Goal: Task Accomplishment & Management: Complete application form

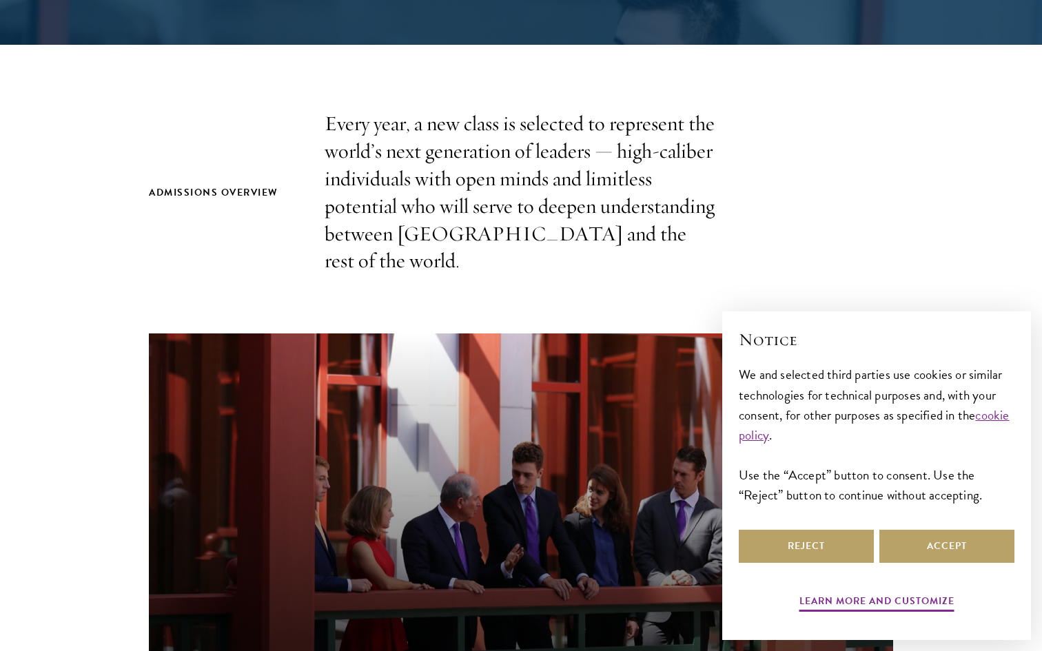
scroll to position [387, 0]
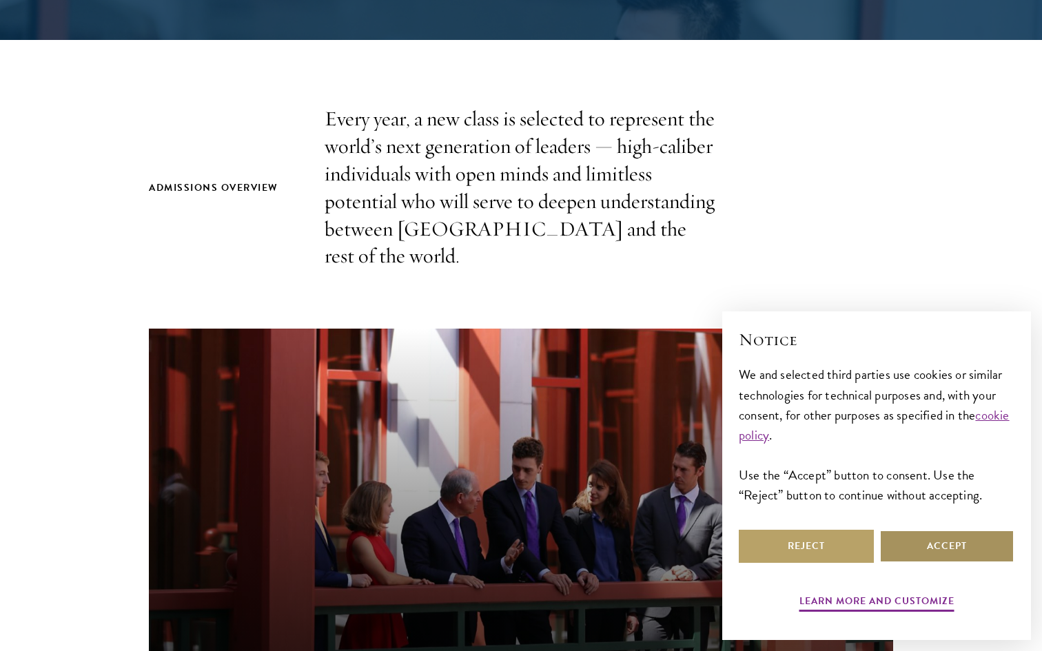
click at [907, 553] on button "Accept" at bounding box center [946, 546] width 135 height 33
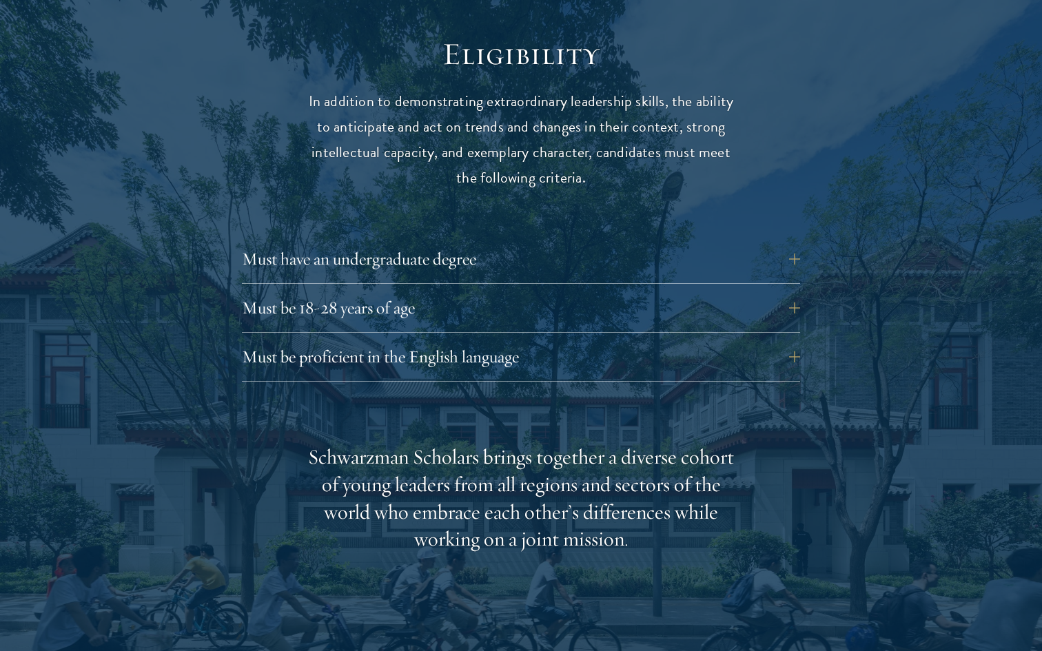
scroll to position [1808, 0]
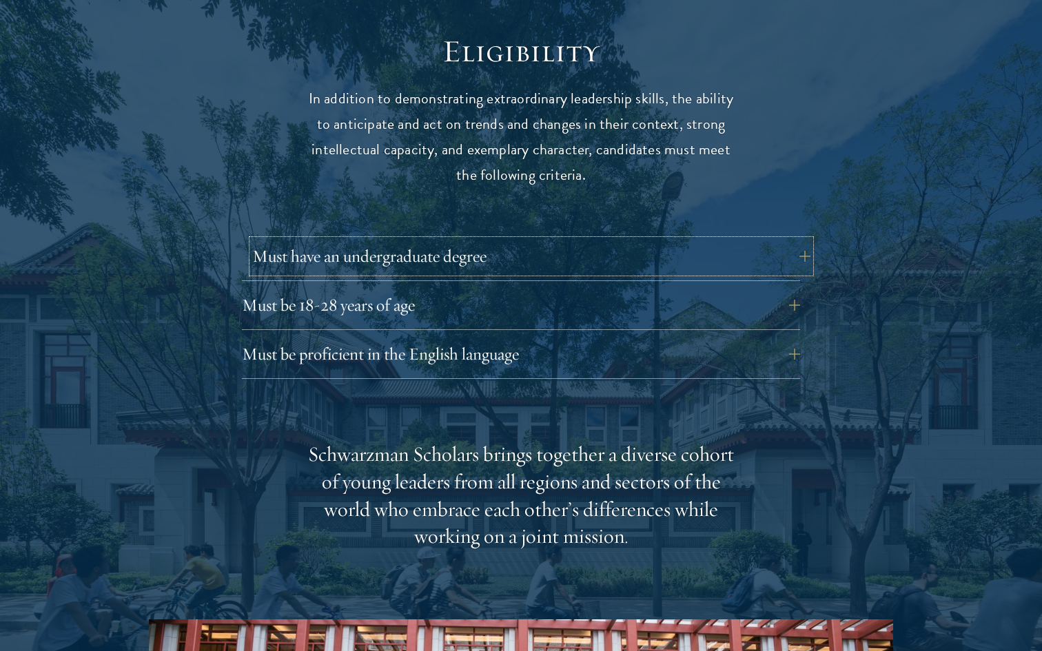
click at [717, 240] on button "Must have an undergraduate degree" at bounding box center [531, 256] width 558 height 33
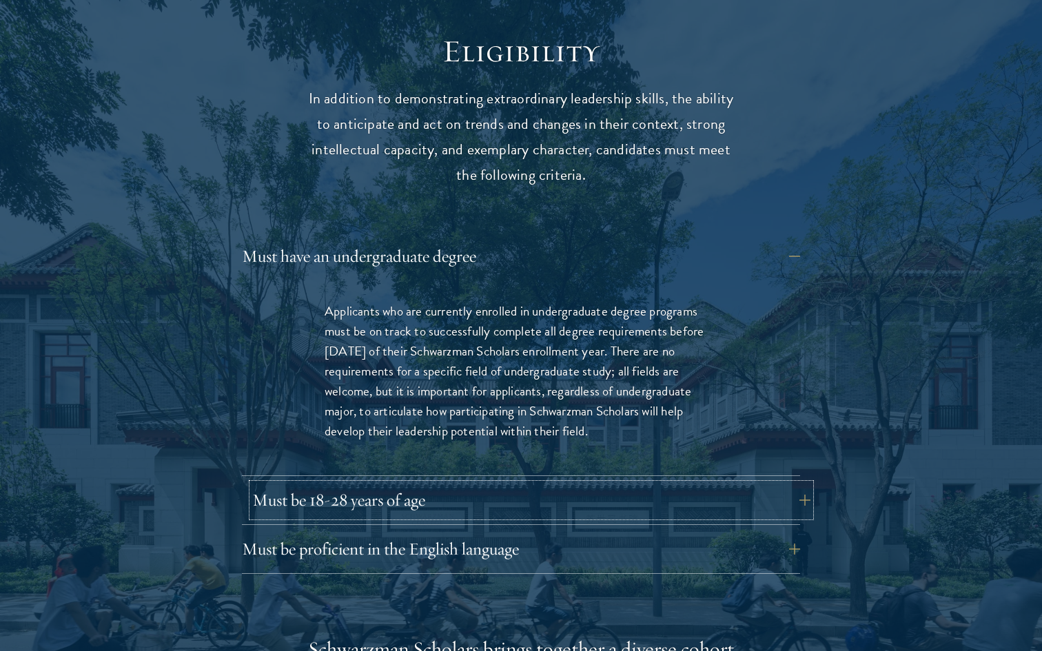
click at [619, 484] on button "Must be 18-28 years of age" at bounding box center [531, 500] width 558 height 33
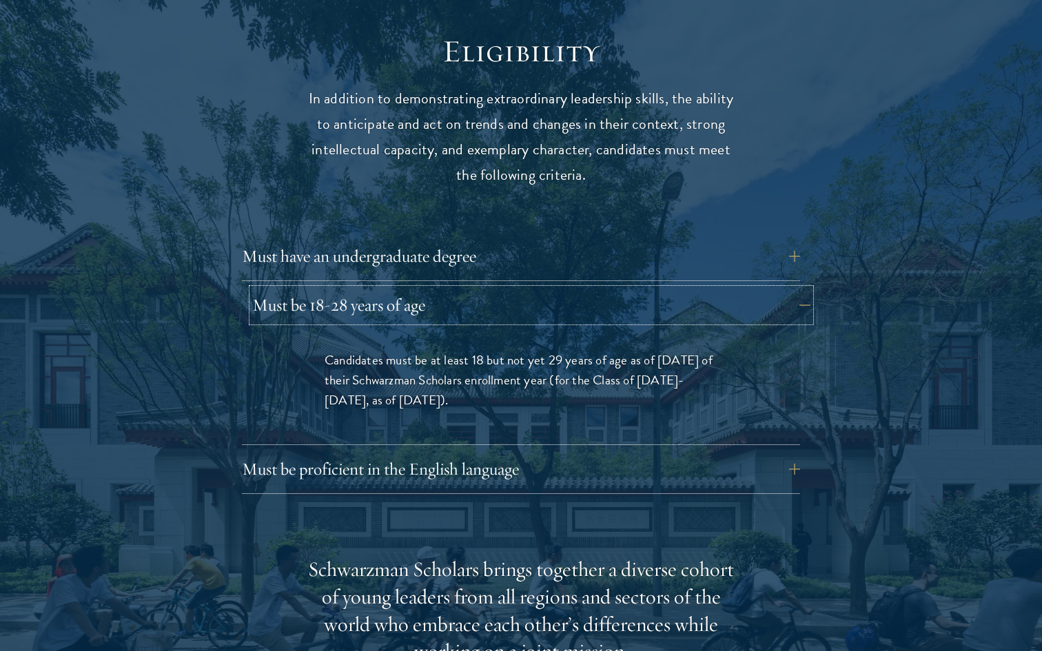
scroll to position [1814, 0]
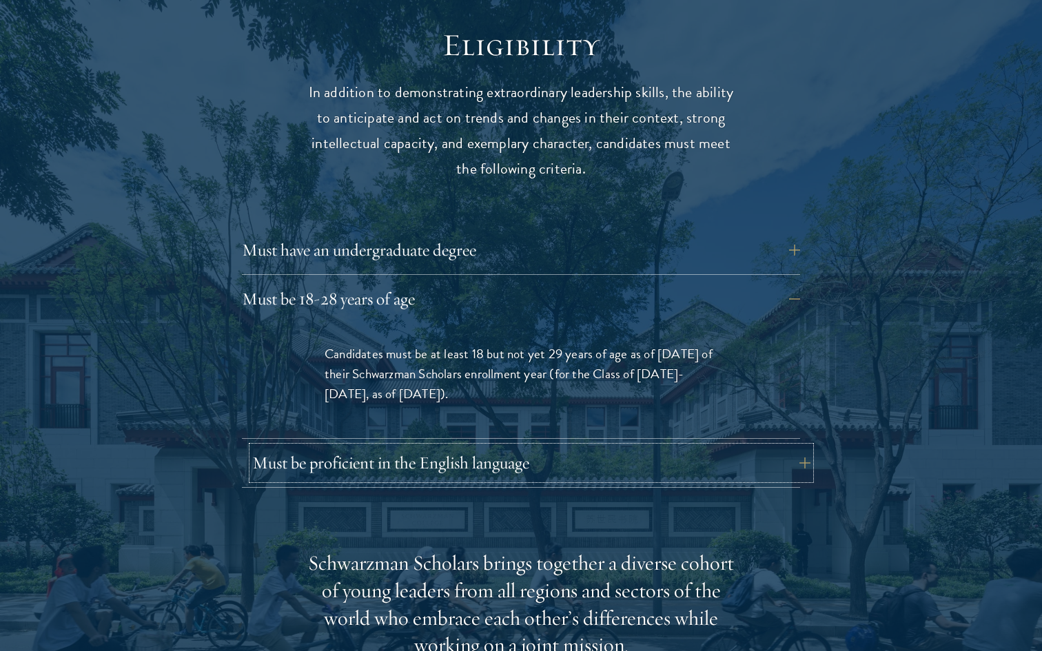
click at [625, 446] on button "Must be proficient in the English language" at bounding box center [531, 462] width 558 height 33
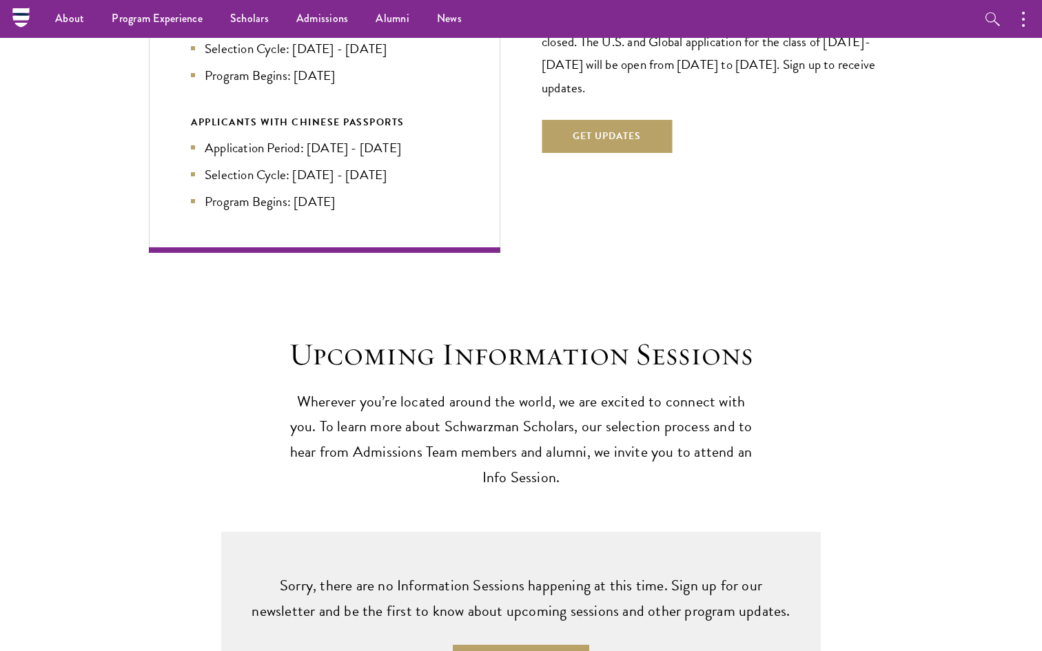
scroll to position [3397, 0]
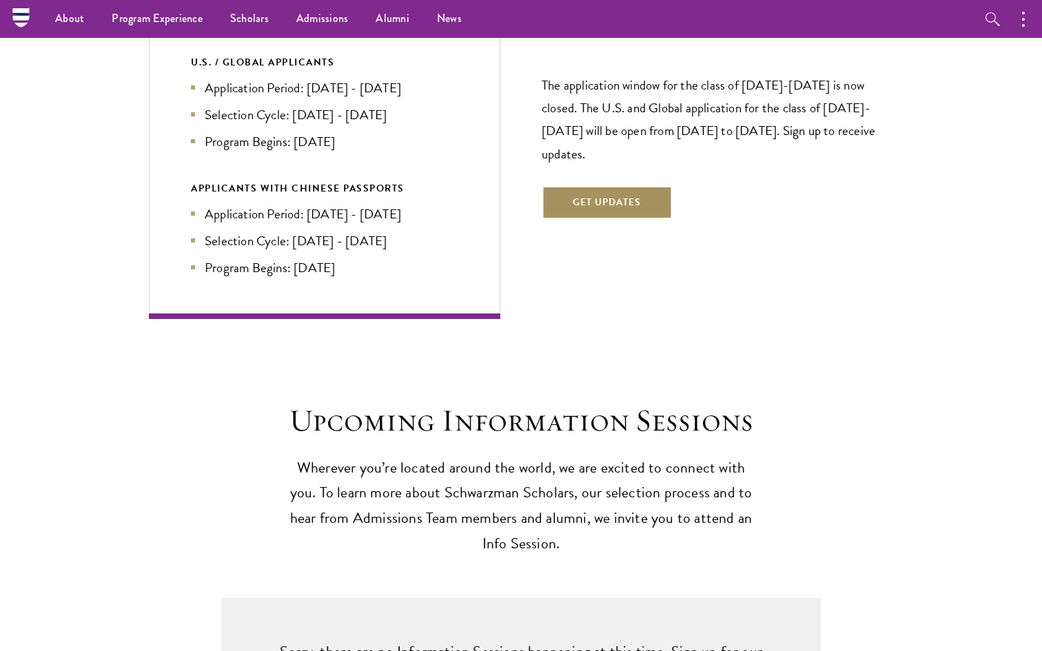
click at [638, 186] on button "Get Updates" at bounding box center [607, 202] width 130 height 33
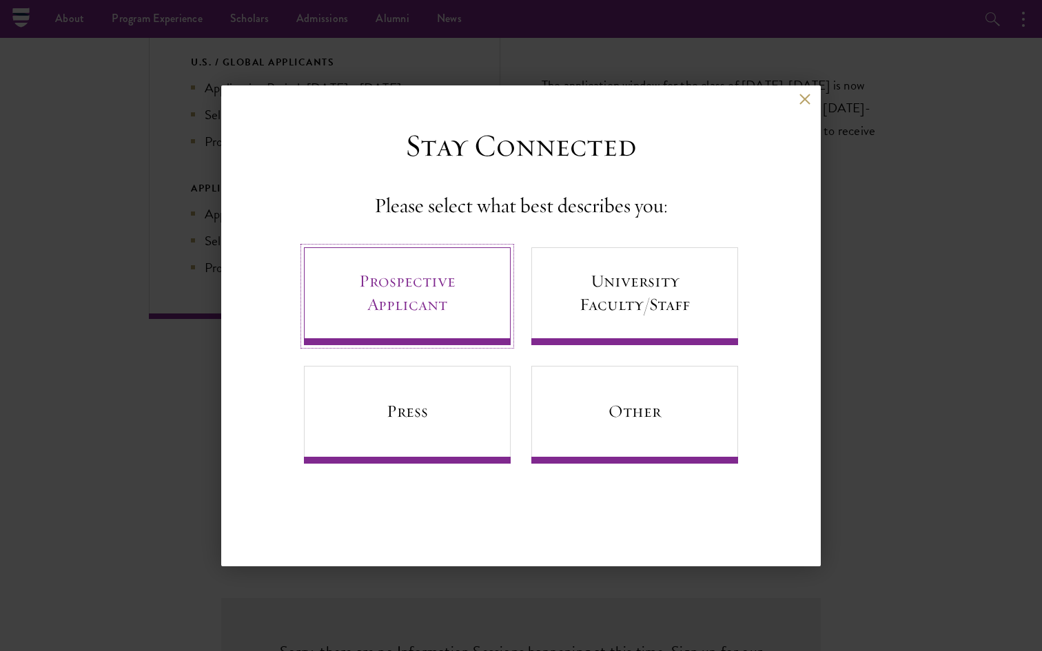
click at [458, 329] on link "Prospective Applicant" at bounding box center [407, 296] width 207 height 98
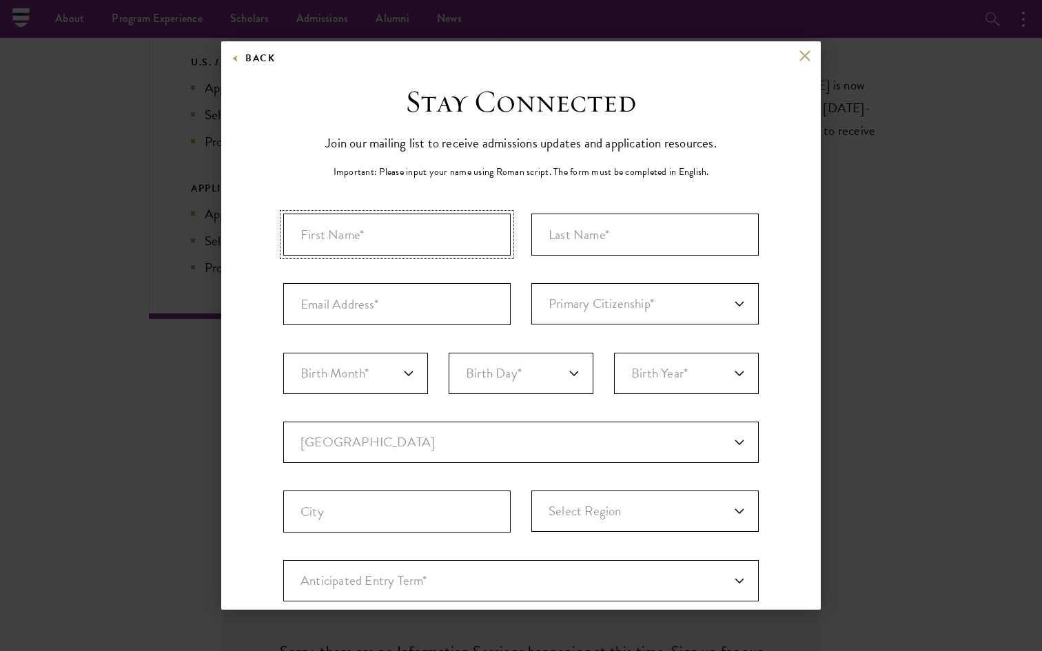
click at [428, 243] on input "First Name*" at bounding box center [396, 235] width 227 height 42
type input "[PERSON_NAME]"
type input "GURUMURTHY"
type input "[PERSON_NAME][EMAIL_ADDRESS][PERSON_NAME][DOMAIN_NAME]"
select select "IN"
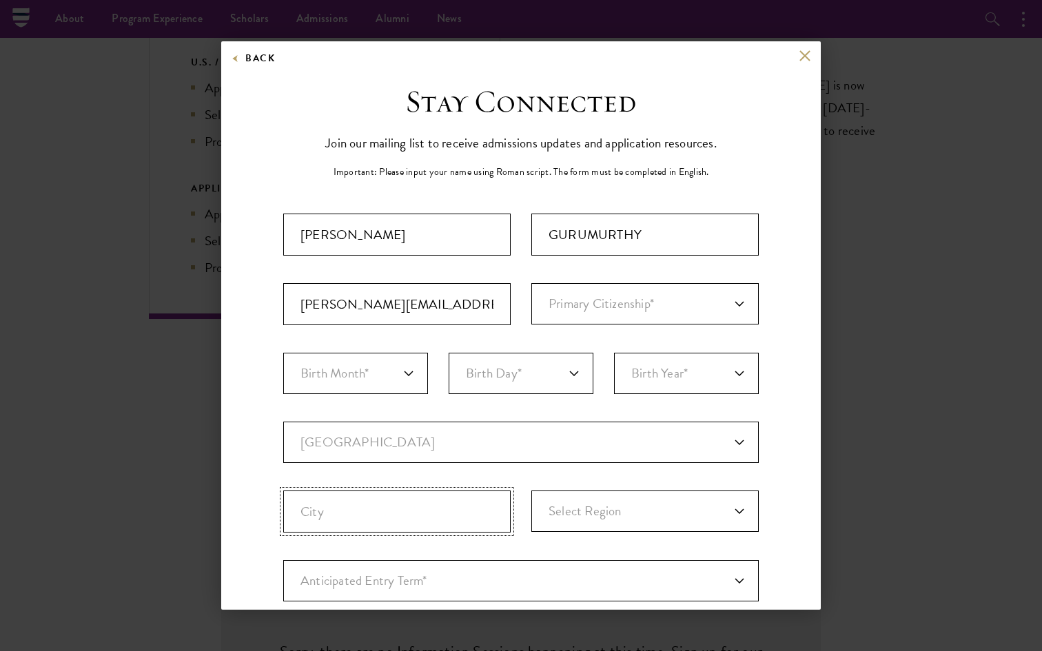
type input "Gurgaon"
select select "Haryana"
click at [526, 312] on div "Important: The form must be completed in English. [PERSON_NAME] [PERSON_NAME][E…" at bounding box center [520, 481] width 475 height 535
click at [565, 307] on select "Primary Citizenship* [GEOGRAPHIC_DATA] [DEMOGRAPHIC_DATA] [DEMOGRAPHIC_DATA] [D…" at bounding box center [644, 303] width 227 height 41
select select "IN"
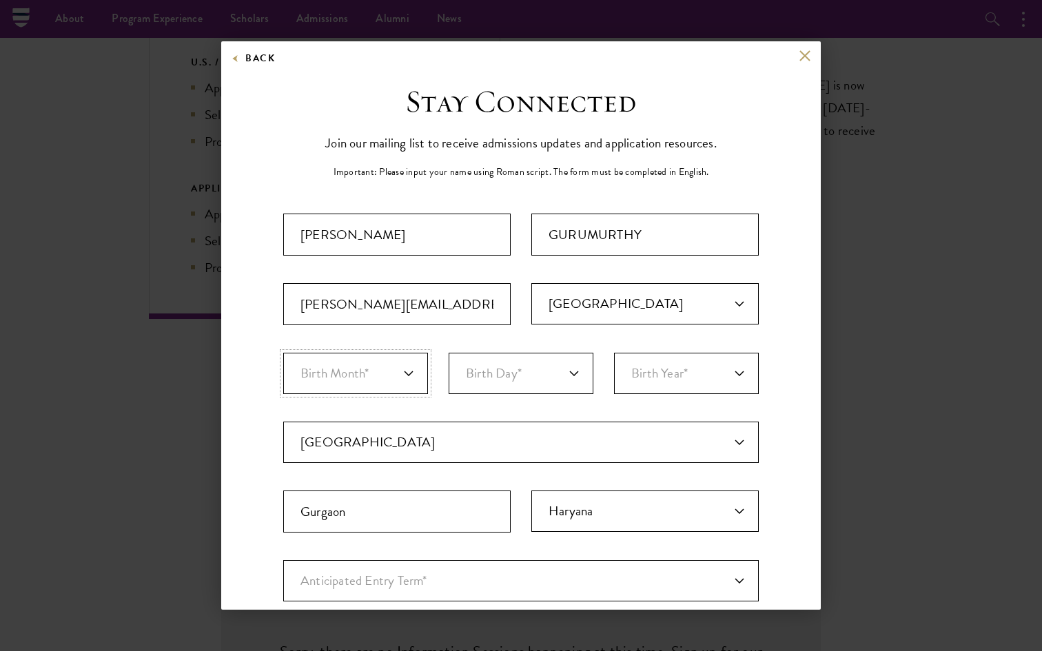
click at [367, 361] on select "Birth Month* January February March April May June July August September Octobe…" at bounding box center [355, 373] width 145 height 41
select select "01"
click at [477, 378] on select "Birth Day* 1 2 3 4 5 6 7 8 9 10 11 12 13 14 15 16 17 18 19 20 21 22 23 24 25 26…" at bounding box center [521, 373] width 145 height 41
select select "10"
click at [697, 376] on select "Birth Year* [DEMOGRAPHIC_DATA] [DEMOGRAPHIC_DATA] [DEMOGRAPHIC_DATA] [DEMOGRAPH…" at bounding box center [686, 373] width 145 height 41
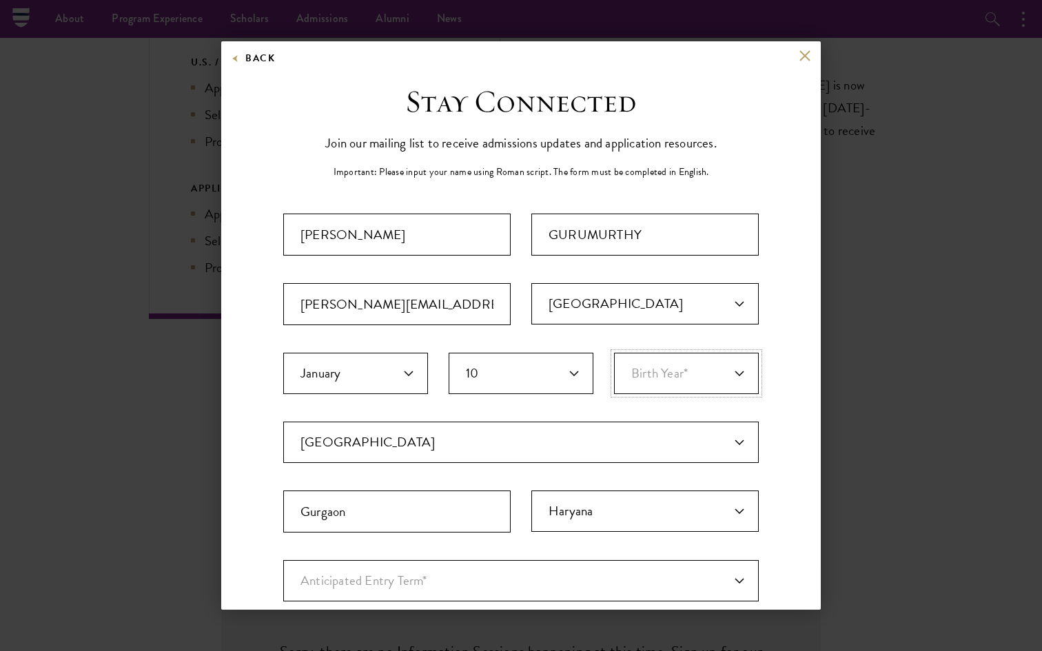
select select "2002"
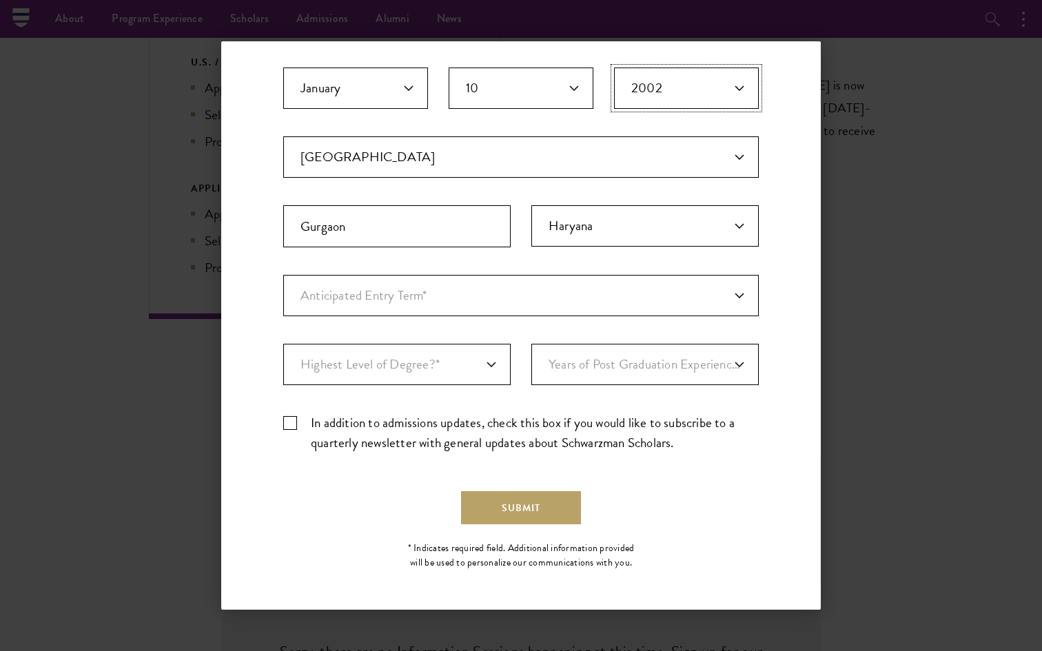
scroll to position [286, 0]
click at [497, 291] on select "Anticipated Entry Term* [DATE] (Application opens [DATE]) Just Exploring" at bounding box center [520, 294] width 475 height 41
select select "e64b8ab3-eabb-4867-96d5-7e6b4840665f"
click at [460, 353] on select "Highest Level of Degree?* PHD Bachelor's Master's Current Undergraduate Student" at bounding box center [396, 363] width 227 height 41
select select "baef124f-e103-44b1-8ca6-5d0669438e44"
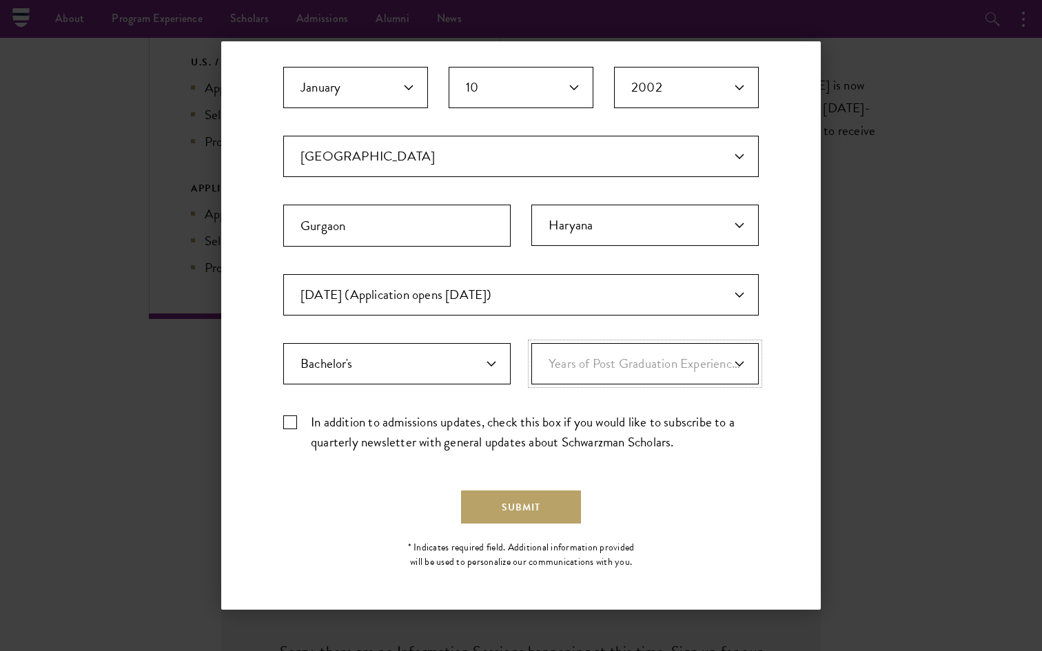
click at [559, 369] on select "Years of Post Graduation Experience?* 1 2 3 4 5 6 7 8 9 10" at bounding box center [644, 363] width 227 height 41
click at [636, 353] on select "Years of Post Graduation Experience?* 1 2 3 4 5 6 7 8 9 10" at bounding box center [644, 363] width 227 height 41
select select "1"
click at [289, 426] on label "In addition to admissions updates, check this box if you would like to subscrib…" at bounding box center [520, 432] width 475 height 40
click at [289, 421] on input "In addition to admissions updates, check this box if you would like to subscrib…" at bounding box center [520, 416] width 475 height 9
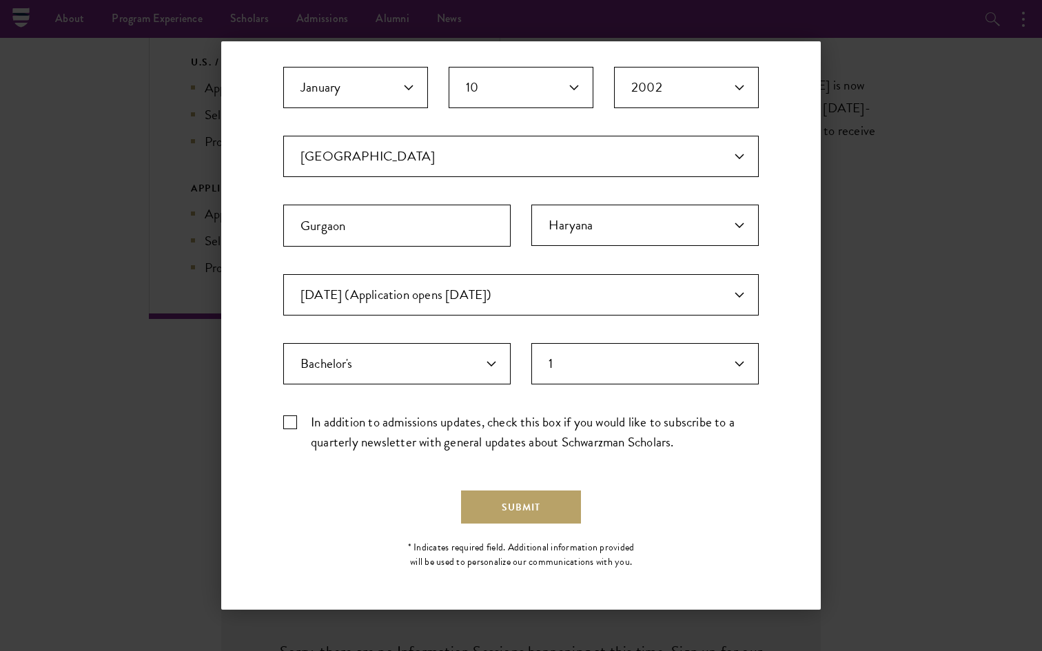
checkbox input "true"
click at [483, 499] on button "Submit" at bounding box center [521, 507] width 120 height 33
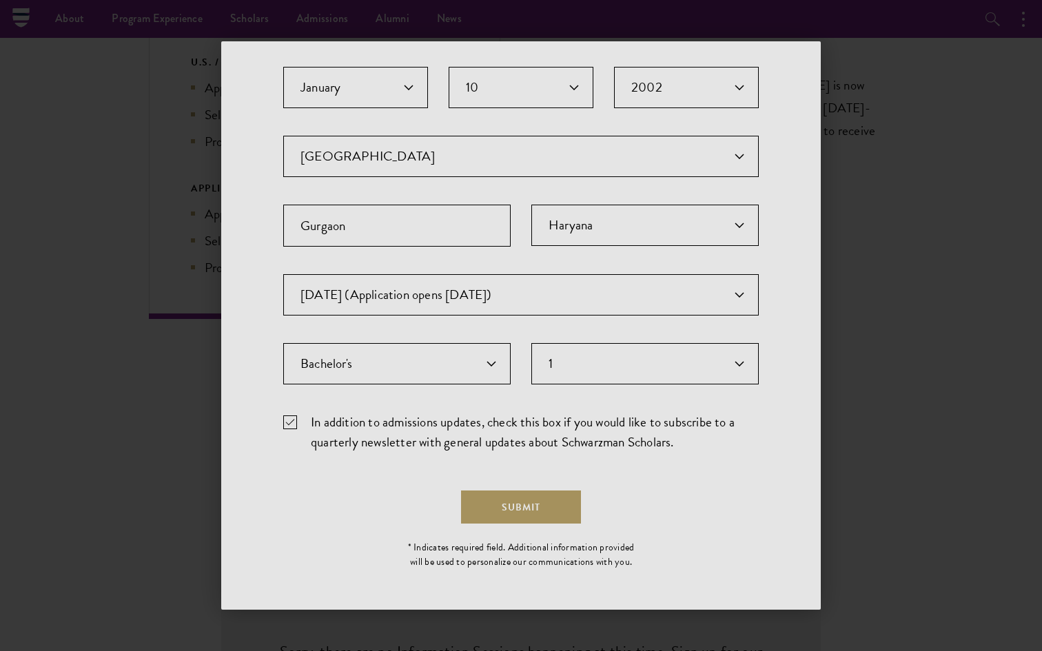
scroll to position [0, 0]
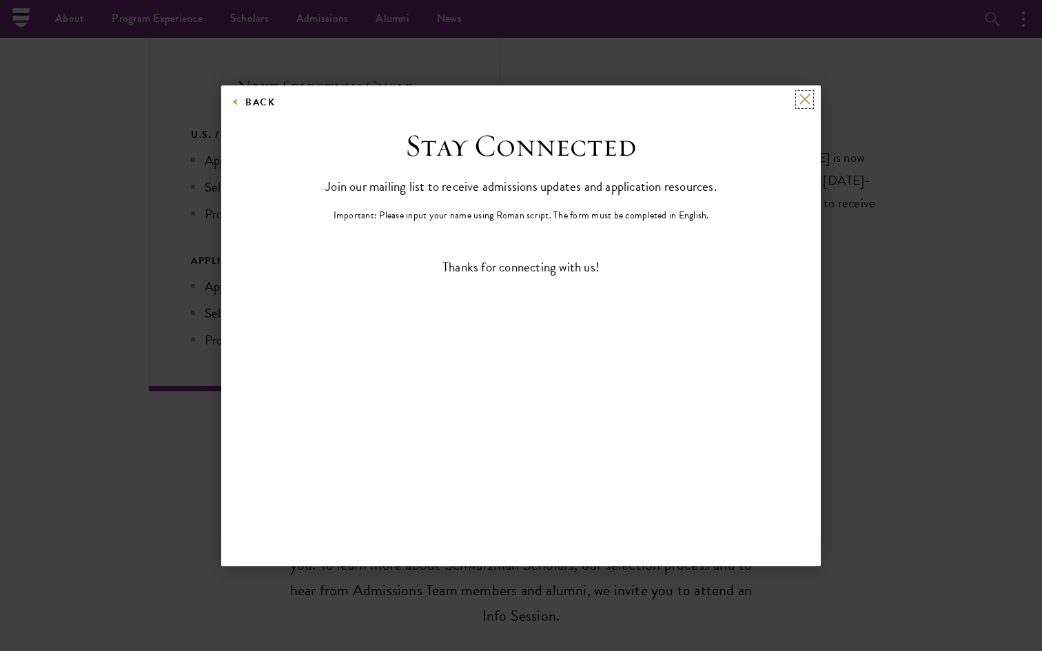
click at [805, 103] on button at bounding box center [805, 100] width 12 height 12
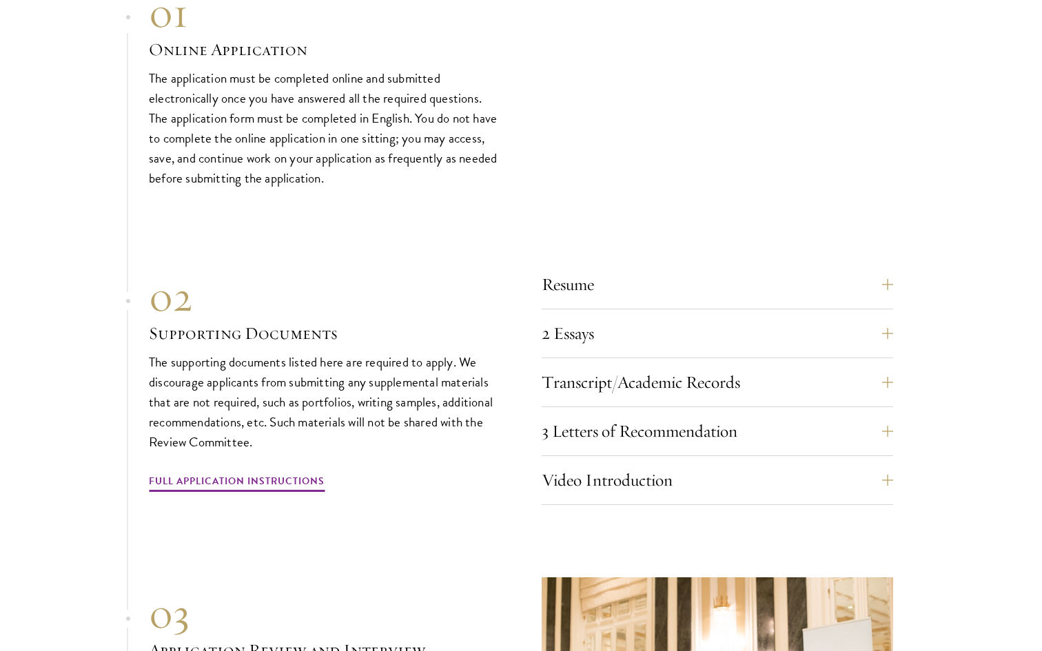
scroll to position [4521, 0]
click at [705, 316] on button "2 Essays" at bounding box center [727, 332] width 351 height 33
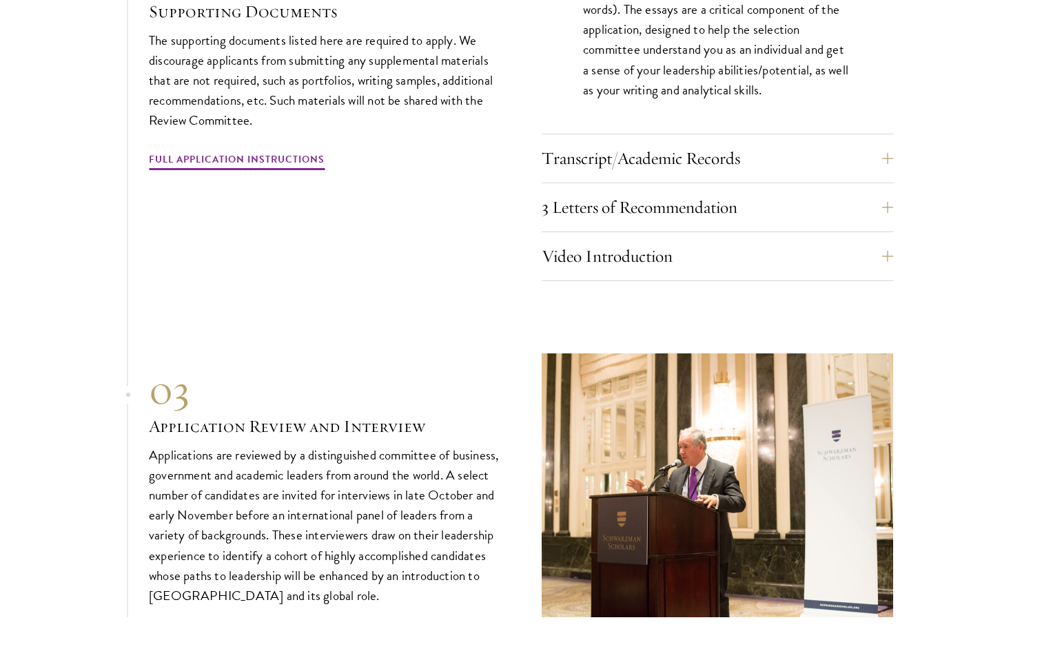
scroll to position [4585, 0]
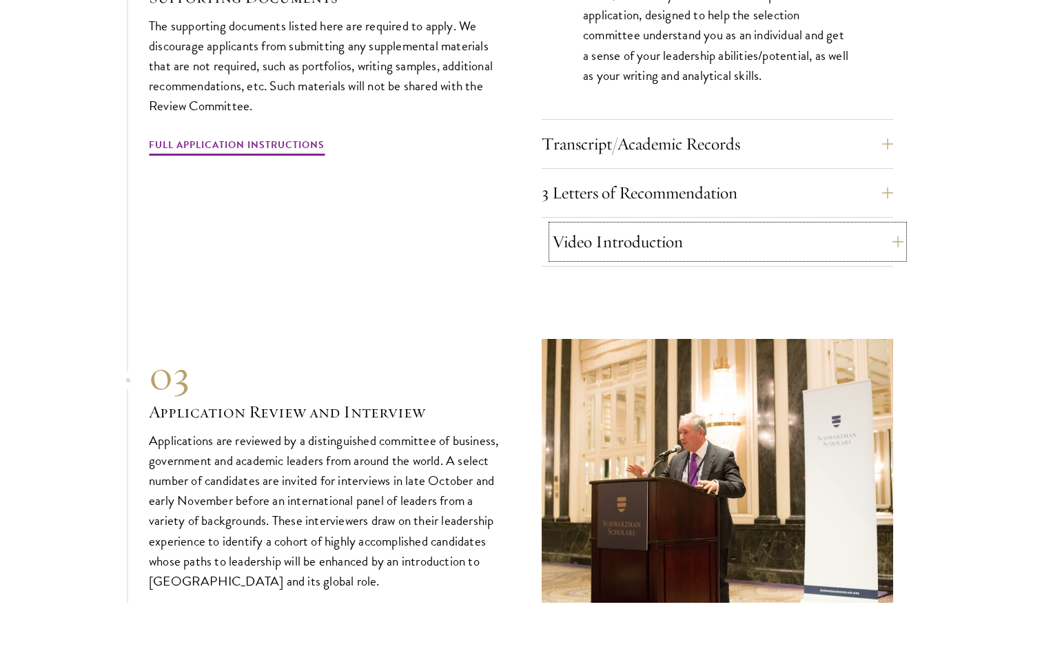
click at [697, 227] on button "Video Introduction" at bounding box center [727, 241] width 351 height 33
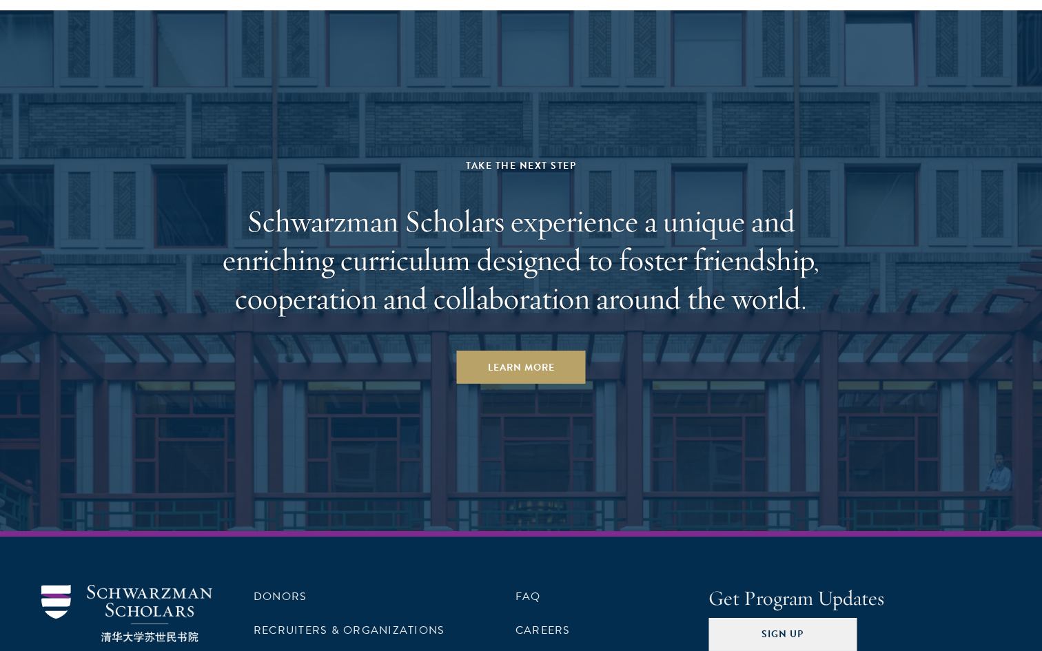
scroll to position [6730, 0]
